Goal: Task Accomplishment & Management: Use online tool/utility

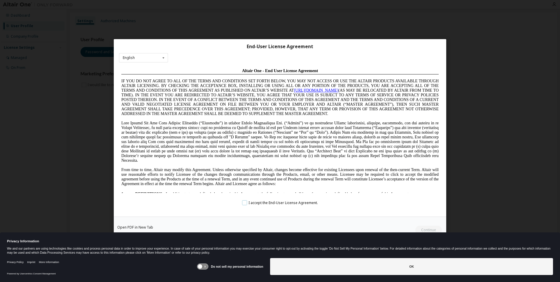
click at [244, 204] on label "I accept the End-User License Agreement." at bounding box center [280, 202] width 76 height 5
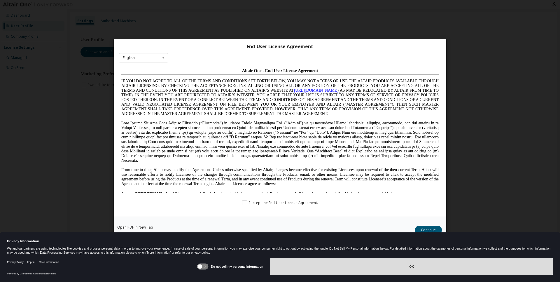
click at [399, 270] on button "OK" at bounding box center [411, 266] width 283 height 17
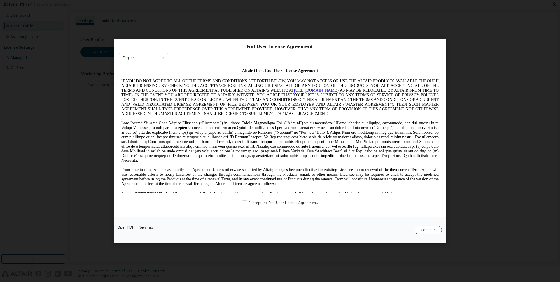
click at [424, 231] on button "Continue" at bounding box center [428, 229] width 27 height 9
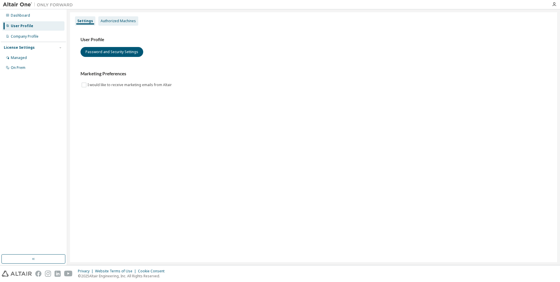
click at [118, 21] on div "Authorized Machines" at bounding box center [118, 21] width 35 height 5
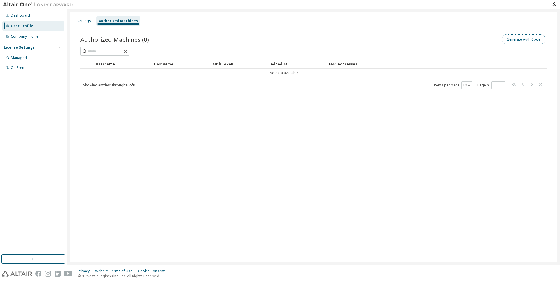
click at [520, 41] on button "Generate Auth Code" at bounding box center [524, 39] width 44 height 10
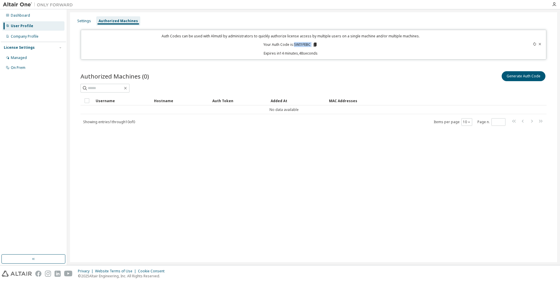
drag, startPoint x: 295, startPoint y: 44, endPoint x: 312, endPoint y: 44, distance: 17.5
click at [312, 44] on p "Your Auth Code is: SWI1FEBC" at bounding box center [290, 44] width 54 height 5
copy p "SWI1FEBC"
